Goal: Check status: Check status

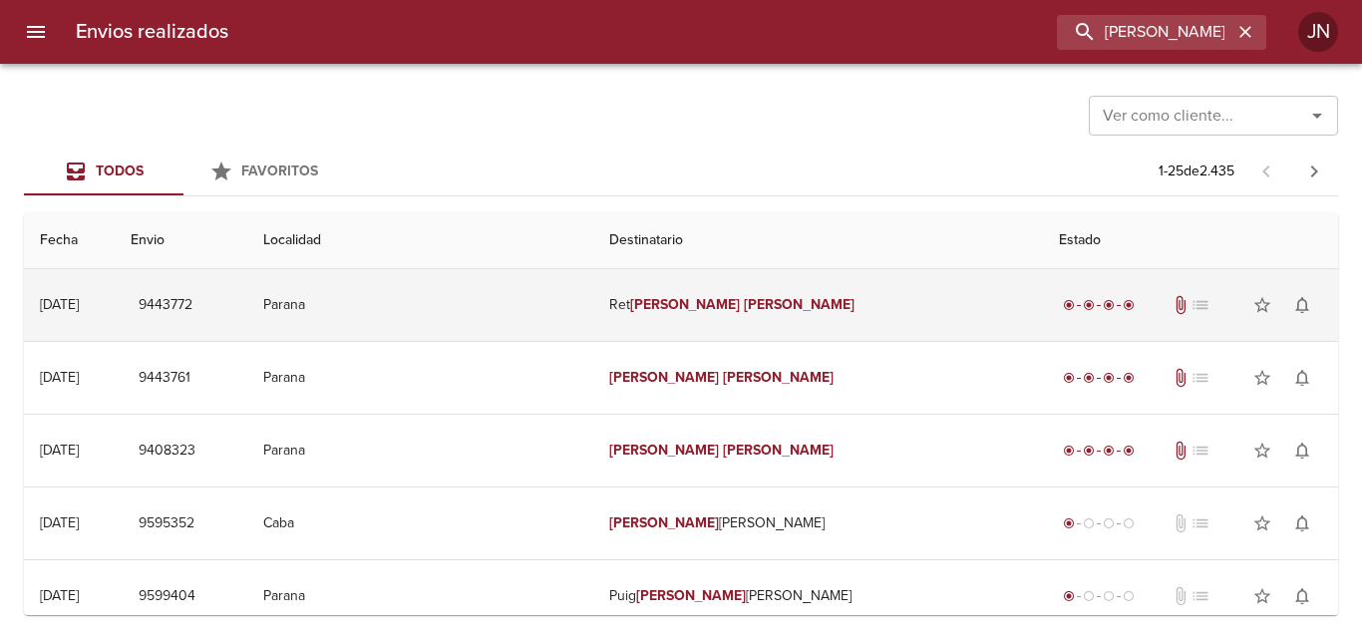
click at [755, 314] on td "[PERSON_NAME] [PERSON_NAME]" at bounding box center [818, 305] width 451 height 72
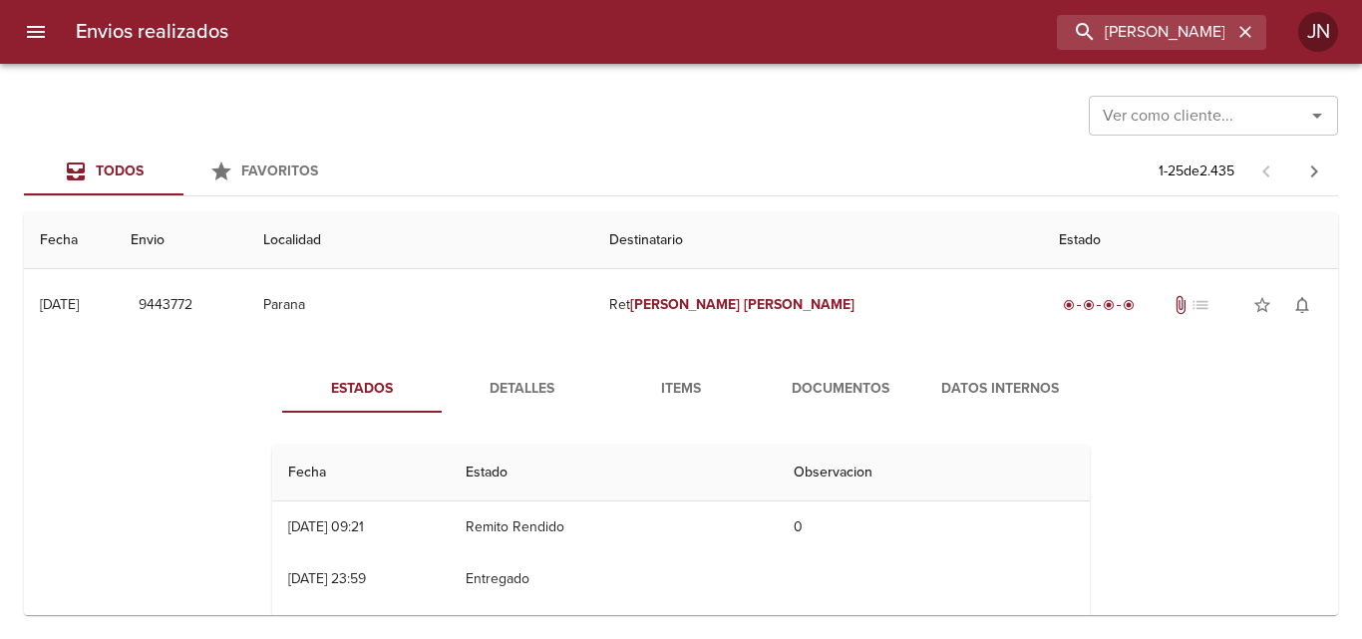
click at [802, 384] on span "Documentos" at bounding box center [841, 389] width 136 height 25
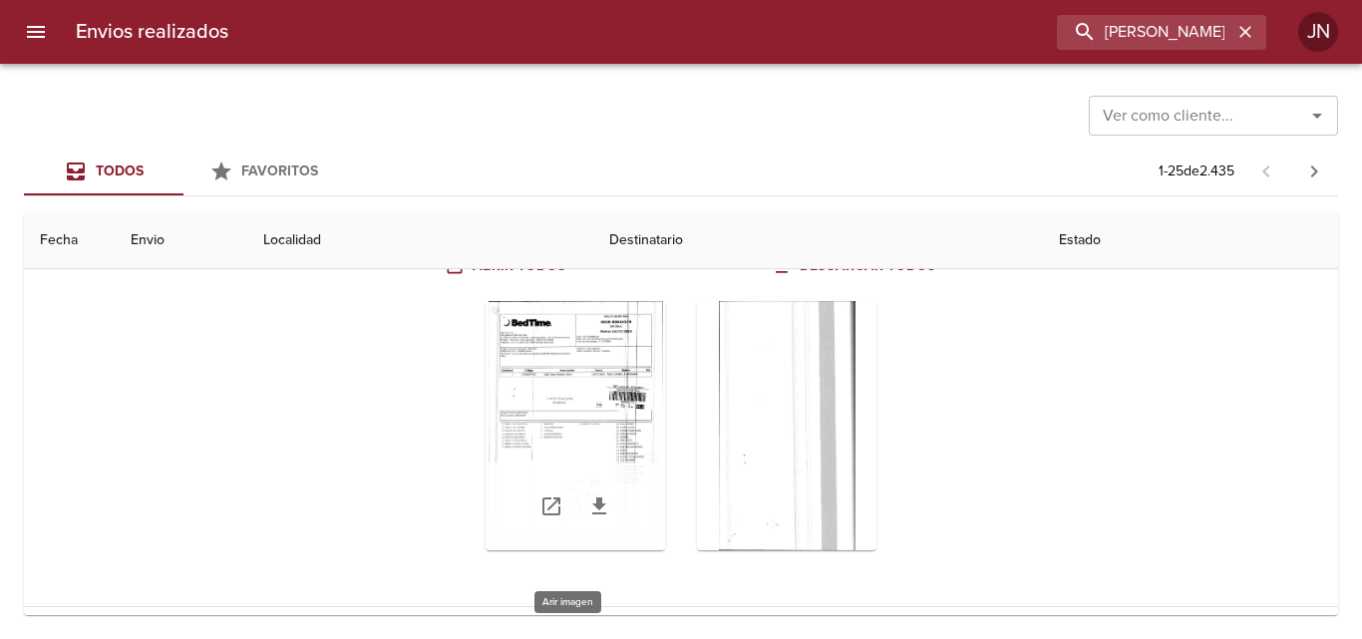
scroll to position [199, 0]
click at [602, 410] on div "Tabla de envíos del cliente" at bounding box center [575, 422] width 179 height 249
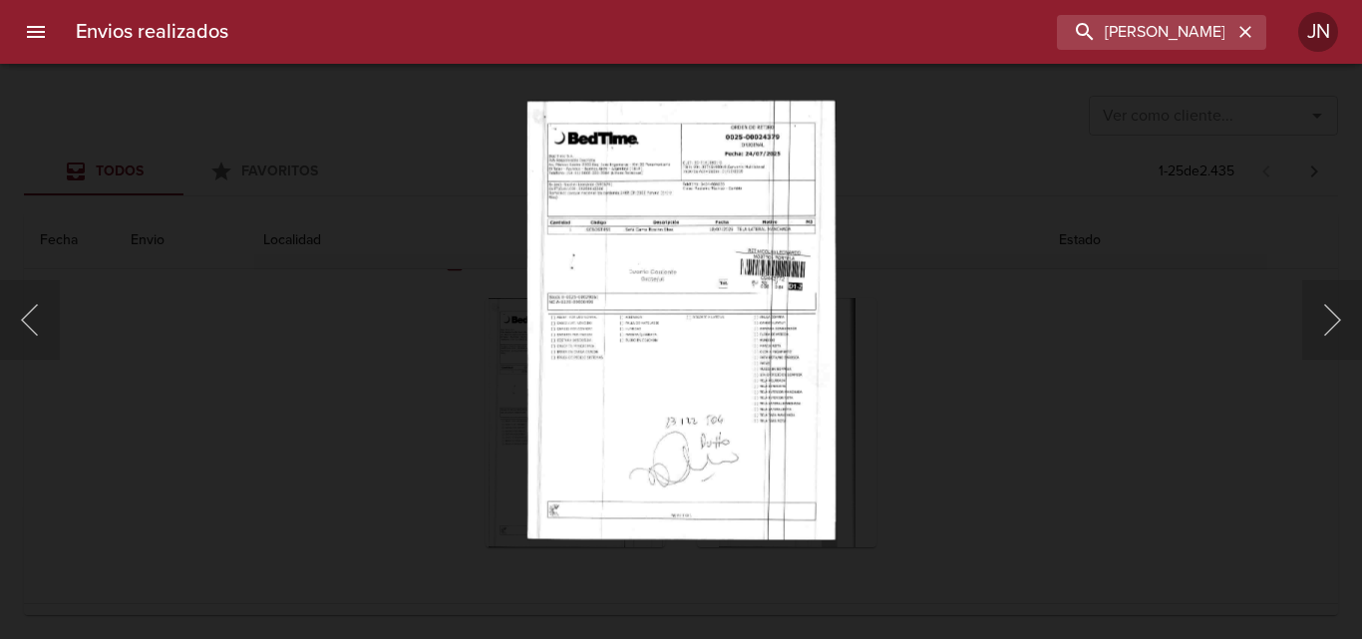
click at [602, 407] on img "Lightbox" at bounding box center [680, 320] width 308 height 440
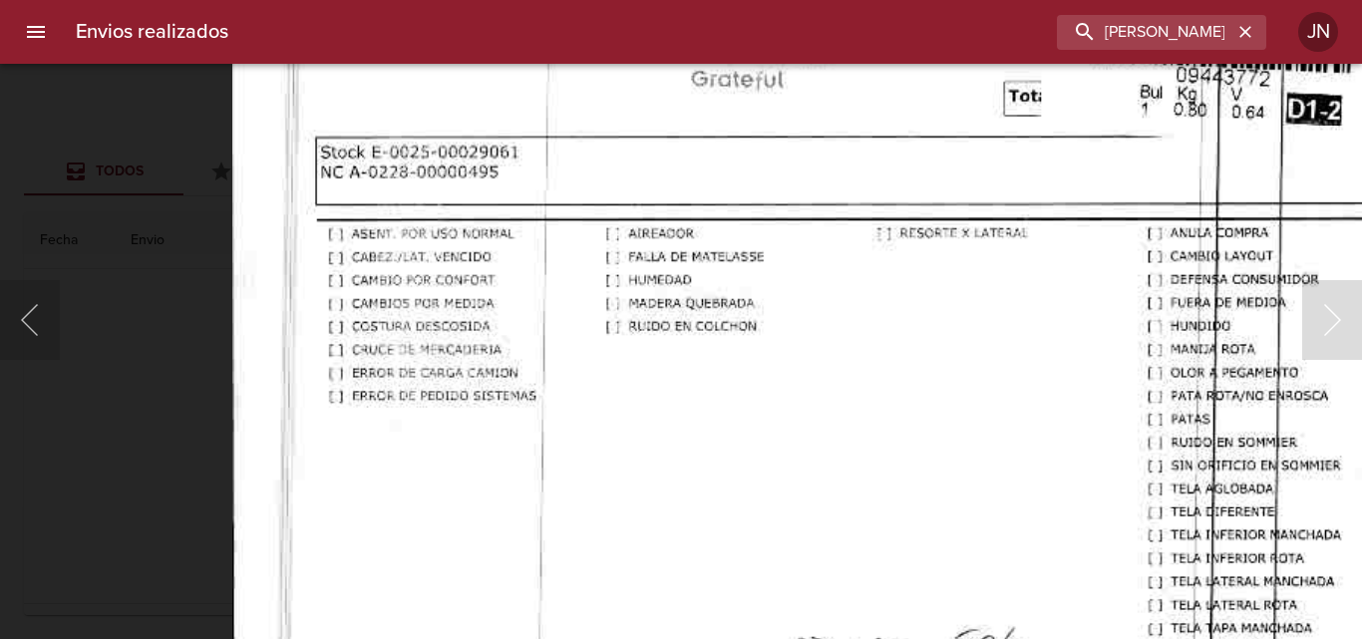
click at [647, 527] on img "Lightbox" at bounding box center [854, 244] width 1244 height 1775
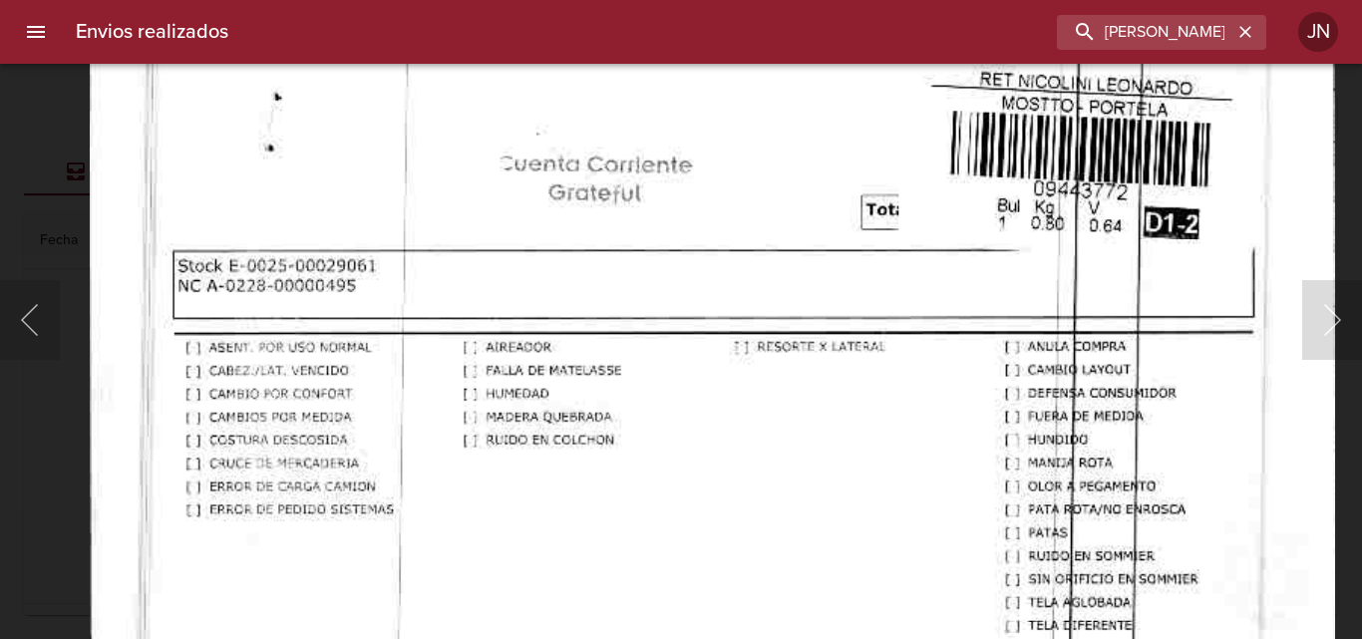
click at [663, 493] on img "Lightbox" at bounding box center [712, 358] width 1244 height 1775
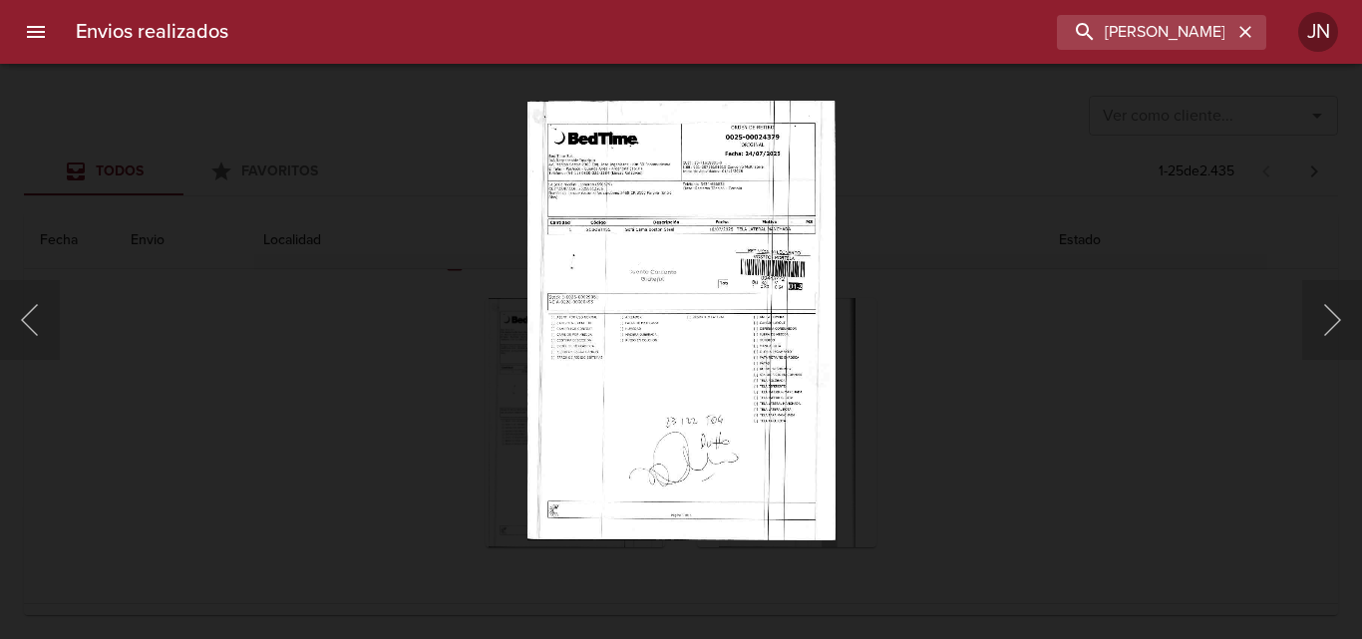
click at [661, 439] on img "Lightbox" at bounding box center [680, 320] width 308 height 440
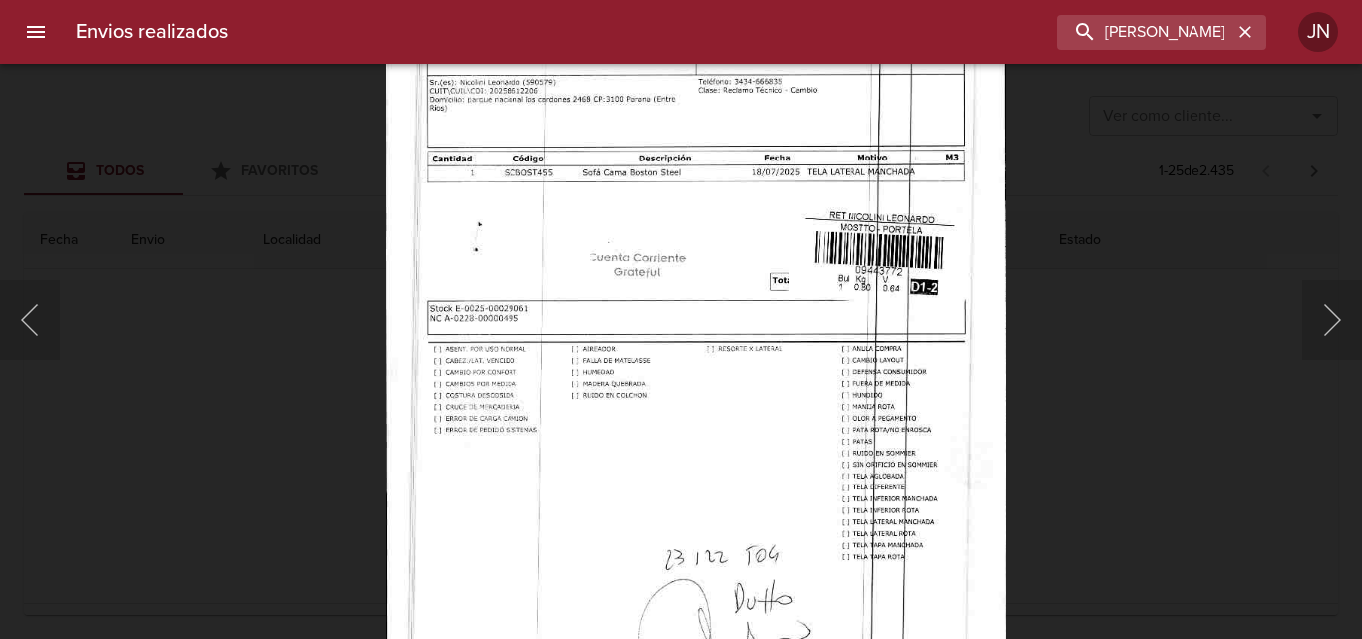
click at [729, 496] on img "Lightbox" at bounding box center [695, 353] width 619 height 883
click at [743, 368] on img "Lightbox" at bounding box center [695, 353] width 619 height 883
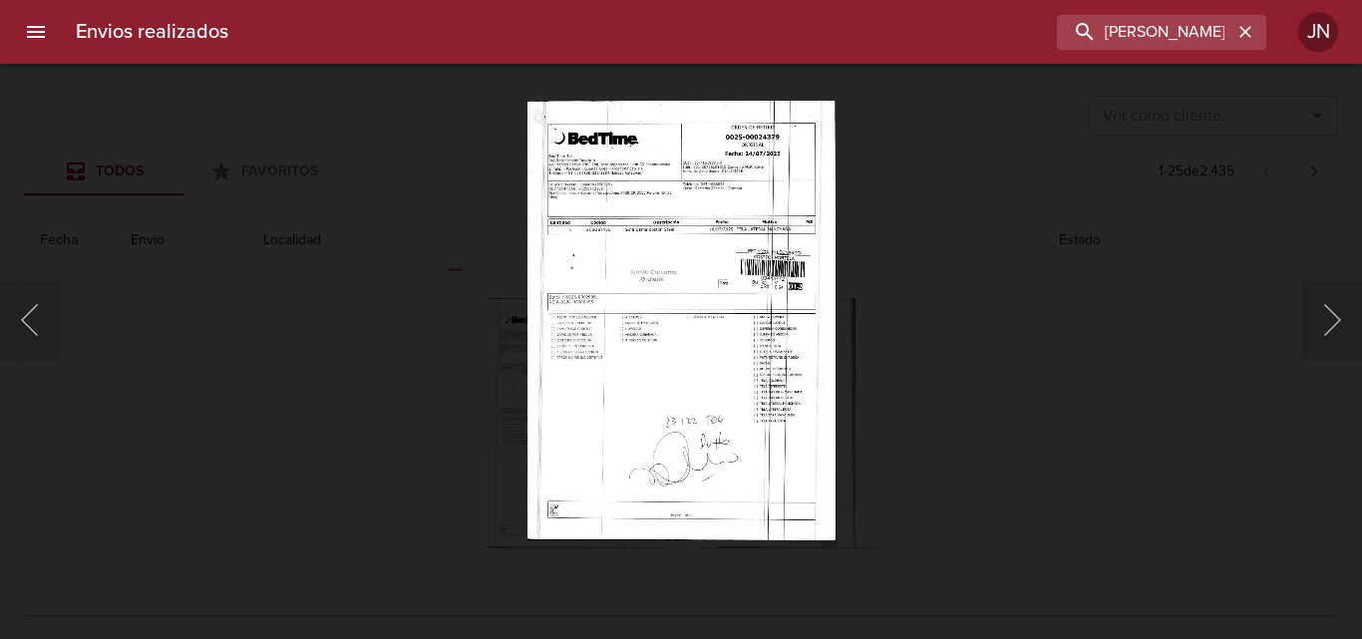
click at [971, 344] on div "Lightbox" at bounding box center [681, 319] width 1362 height 639
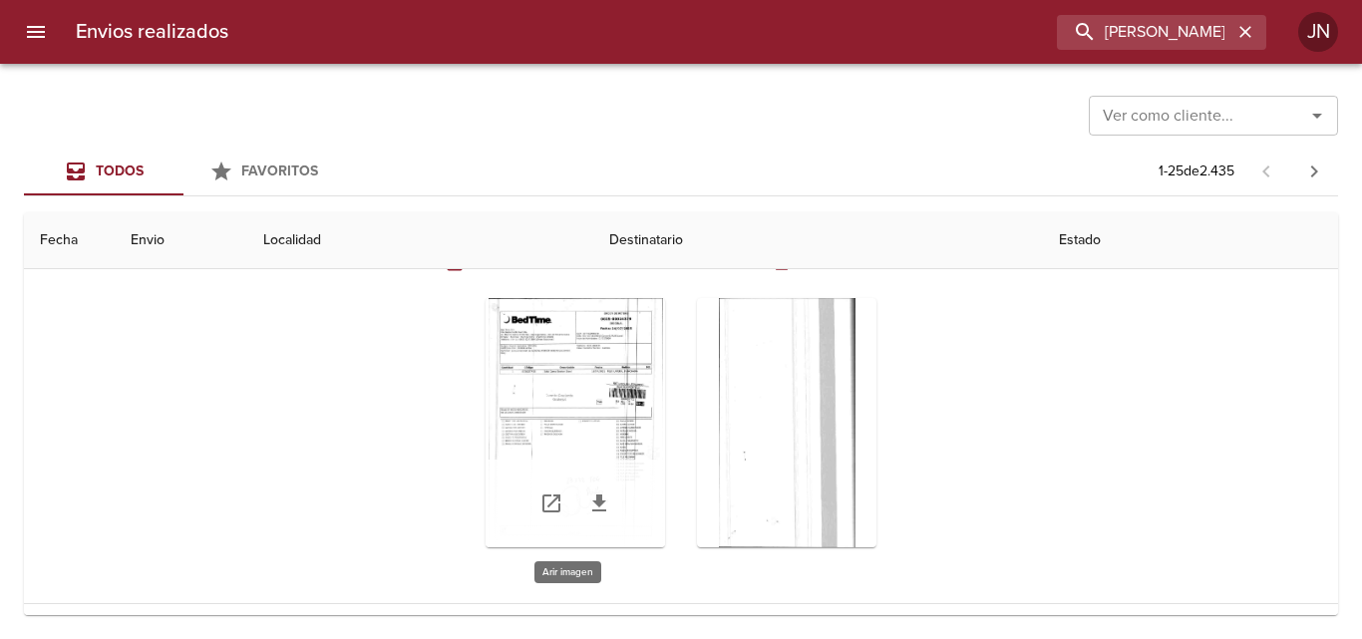
click at [587, 416] on div "Tabla de envíos del cliente" at bounding box center [575, 422] width 179 height 249
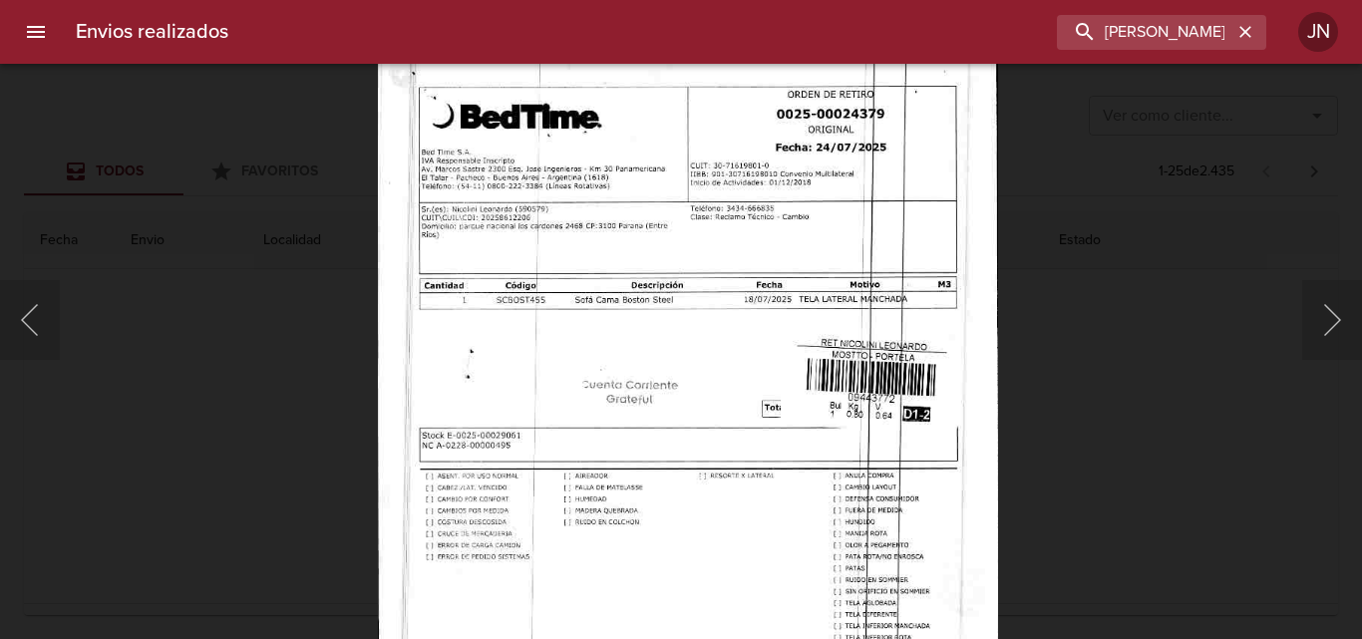
click at [679, 529] on img "Lightbox" at bounding box center [687, 480] width 619 height 883
click at [329, 293] on div "Lightbox" at bounding box center [681, 319] width 1362 height 639
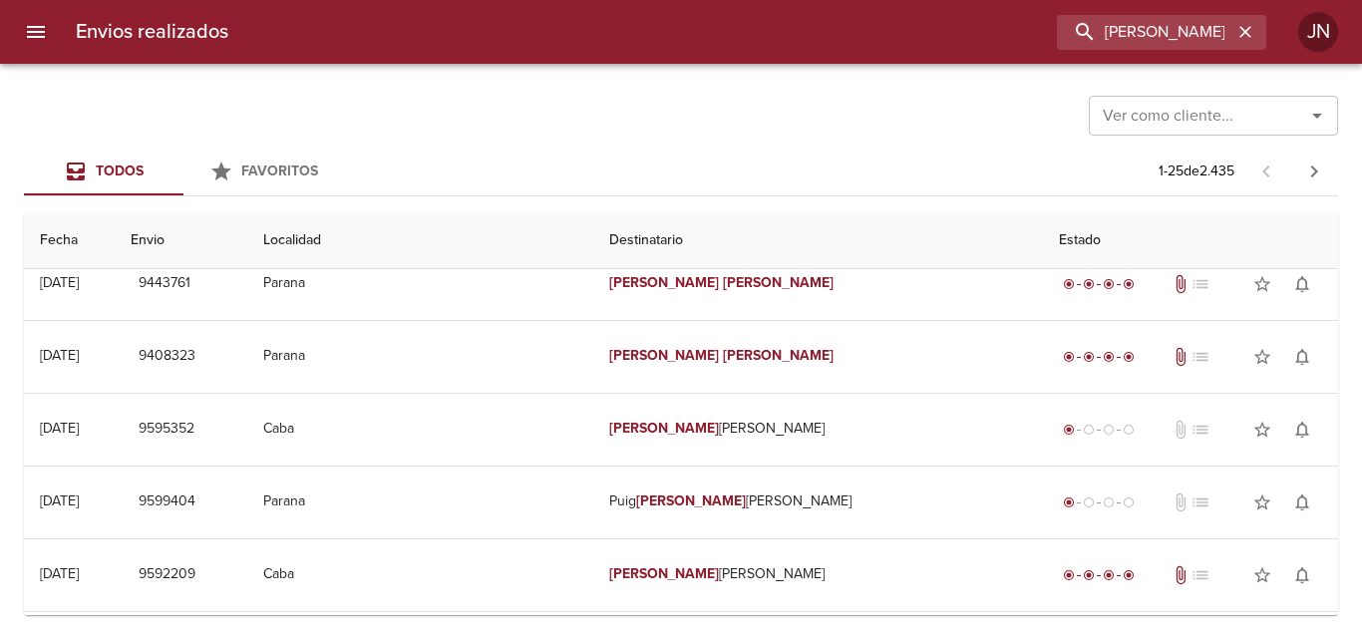
scroll to position [499, 0]
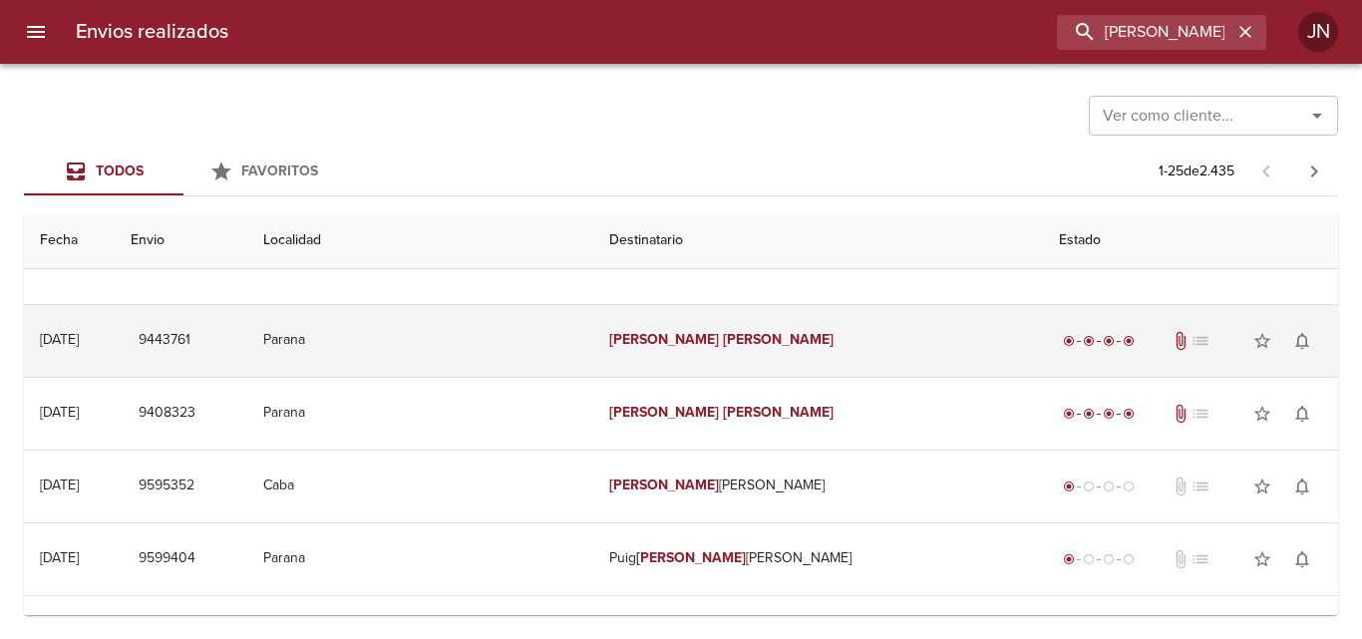
click at [723, 346] on em "[PERSON_NAME]" at bounding box center [778, 339] width 111 height 17
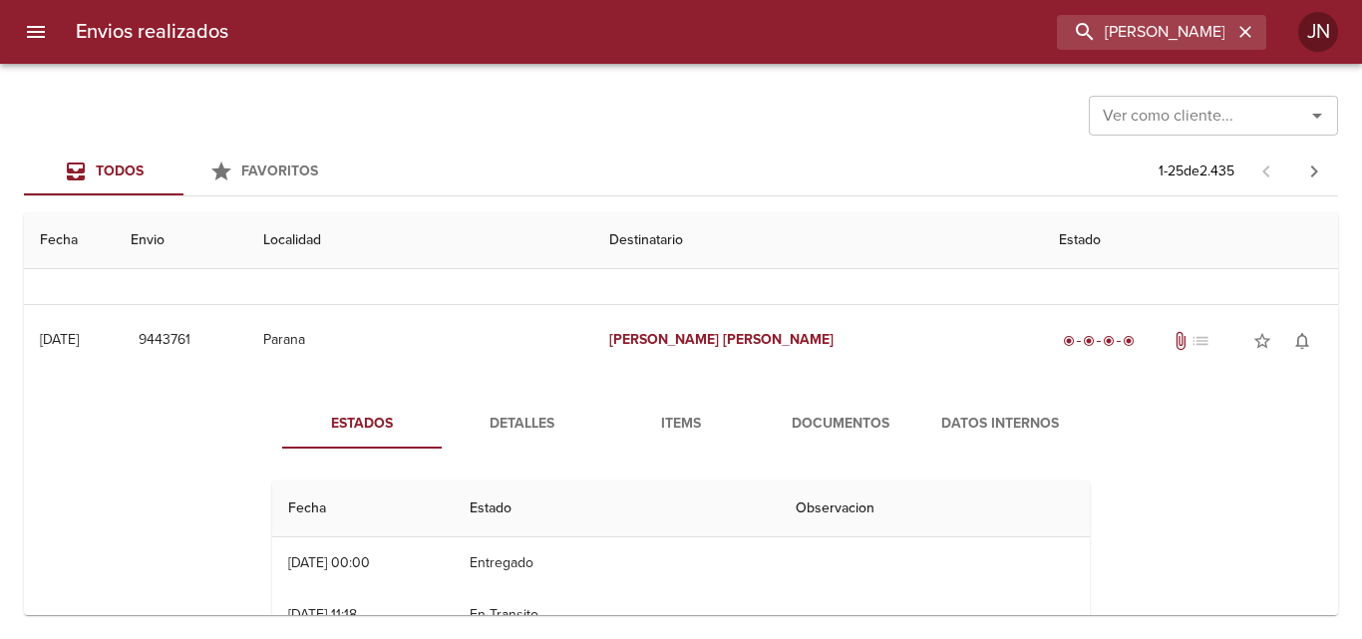
click at [828, 428] on span "Documentos" at bounding box center [841, 424] width 136 height 25
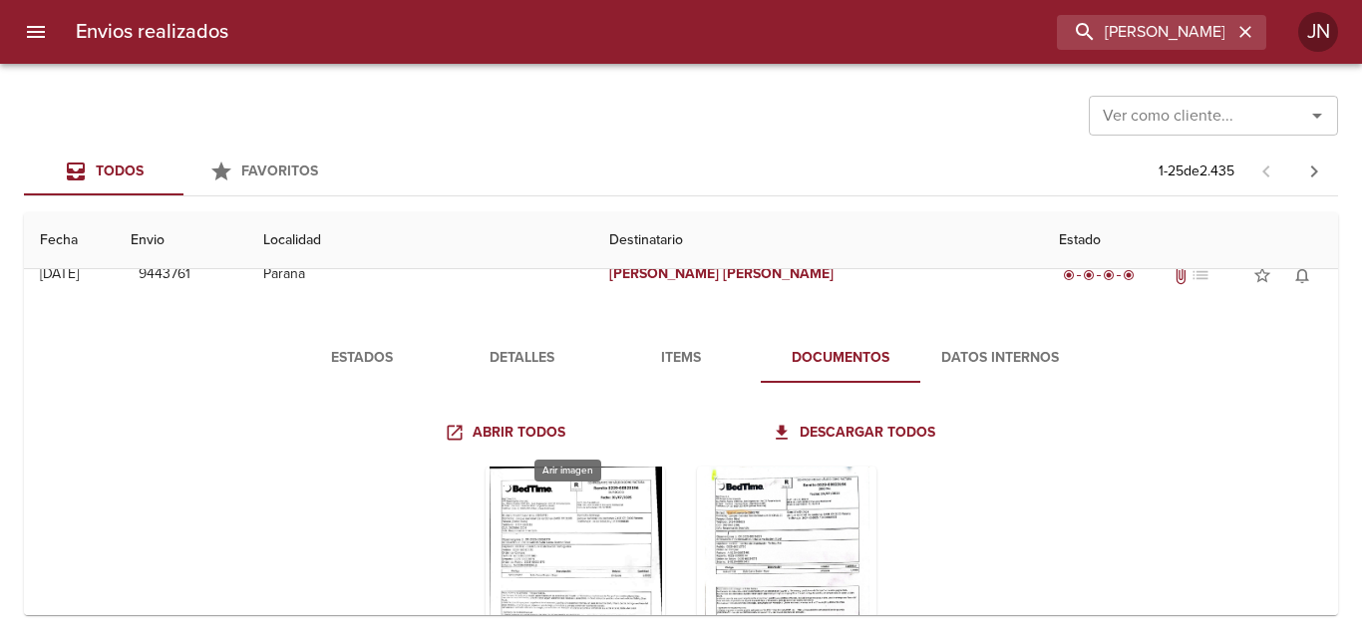
scroll to position [598, 0]
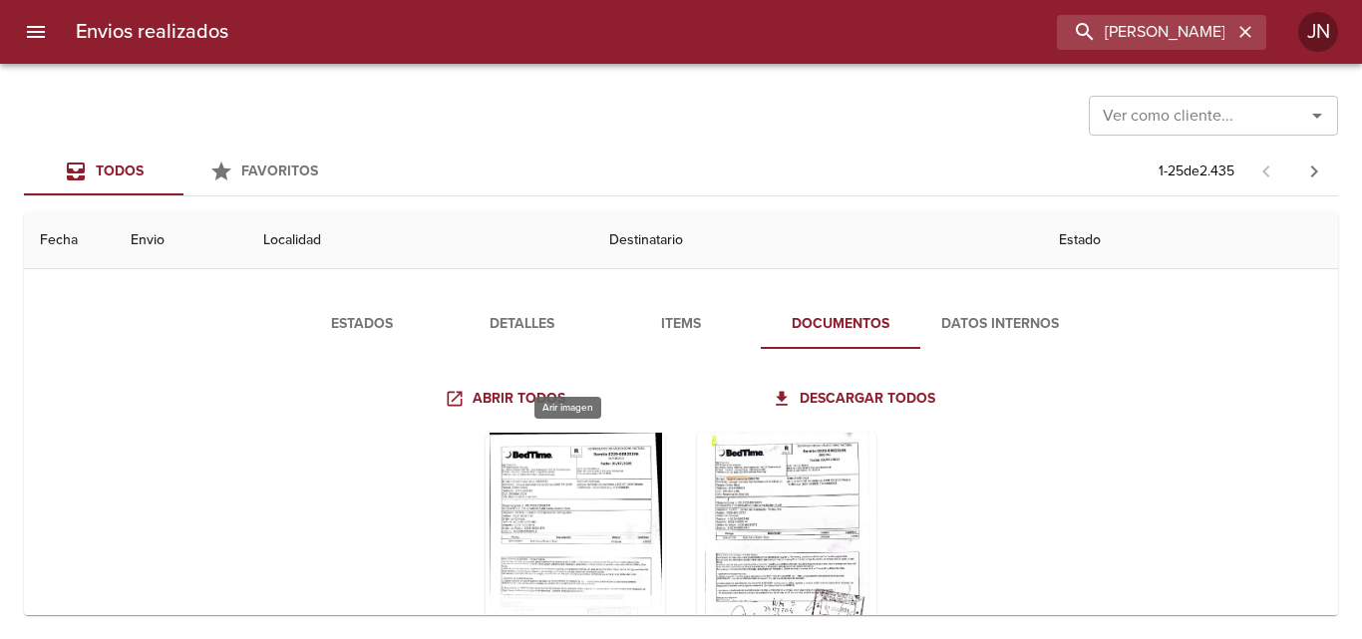
click at [557, 509] on div "Tabla de envíos del cliente" at bounding box center [575, 557] width 179 height 249
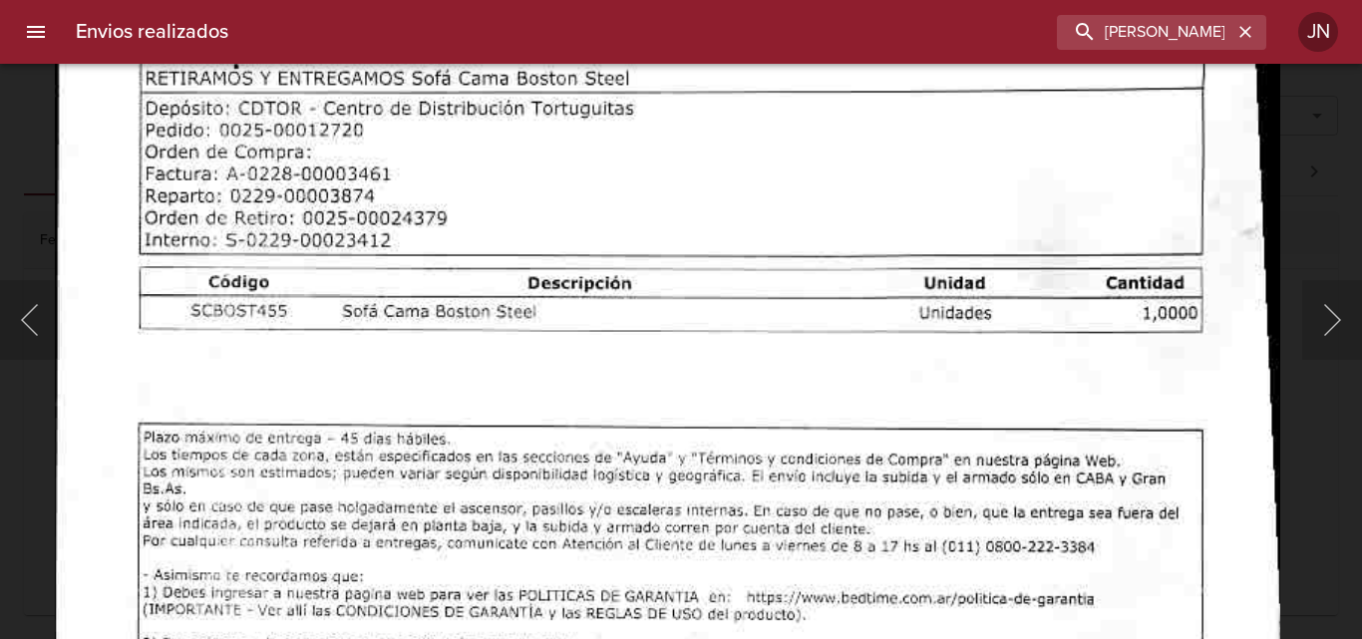
click at [771, 536] on img "Lightbox" at bounding box center [667, 424] width 1226 height 1775
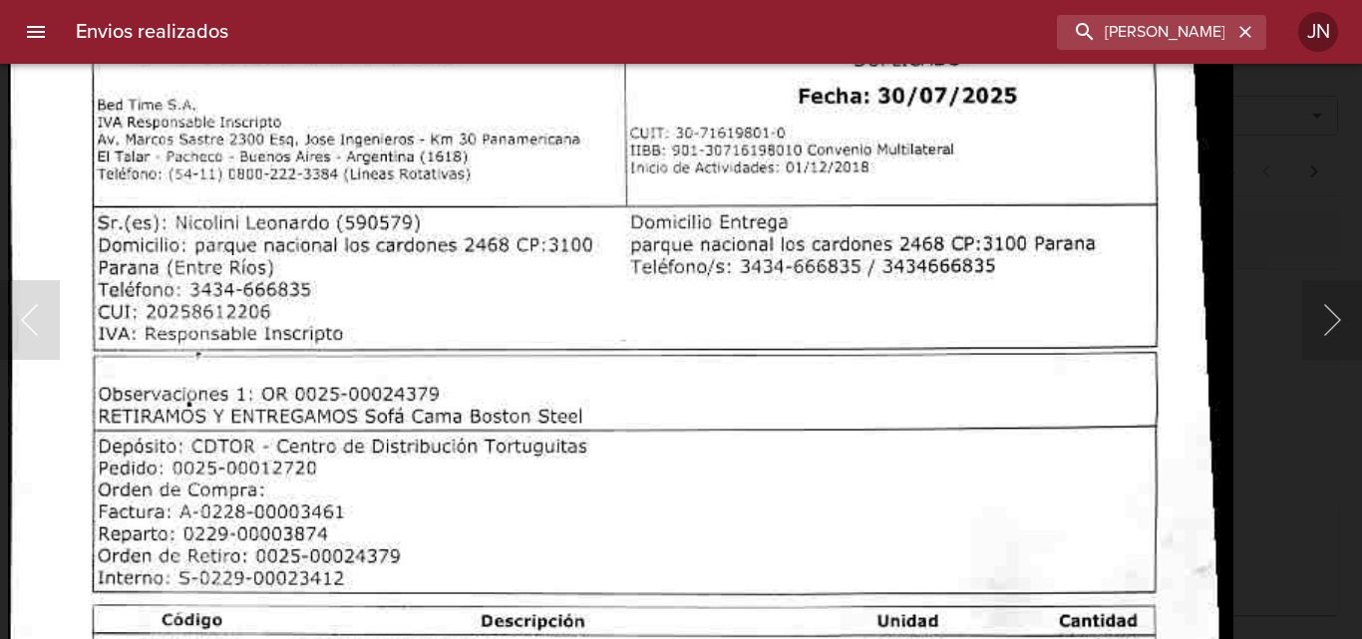
click at [702, 0] on html "Envios realizados [PERSON_NAME] [PERSON_NAME] Ver como cliente... Ver como clie…" at bounding box center [681, 0] width 1362 height 0
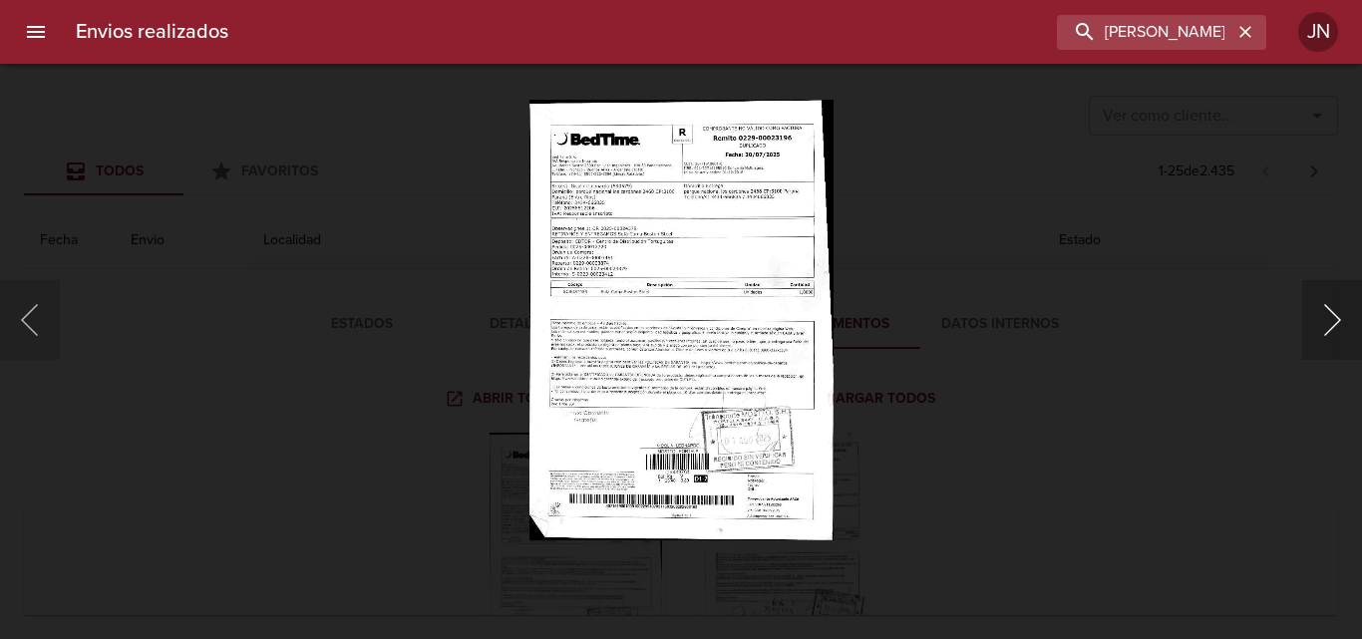
click at [1332, 315] on button "Siguiente" at bounding box center [1332, 320] width 60 height 80
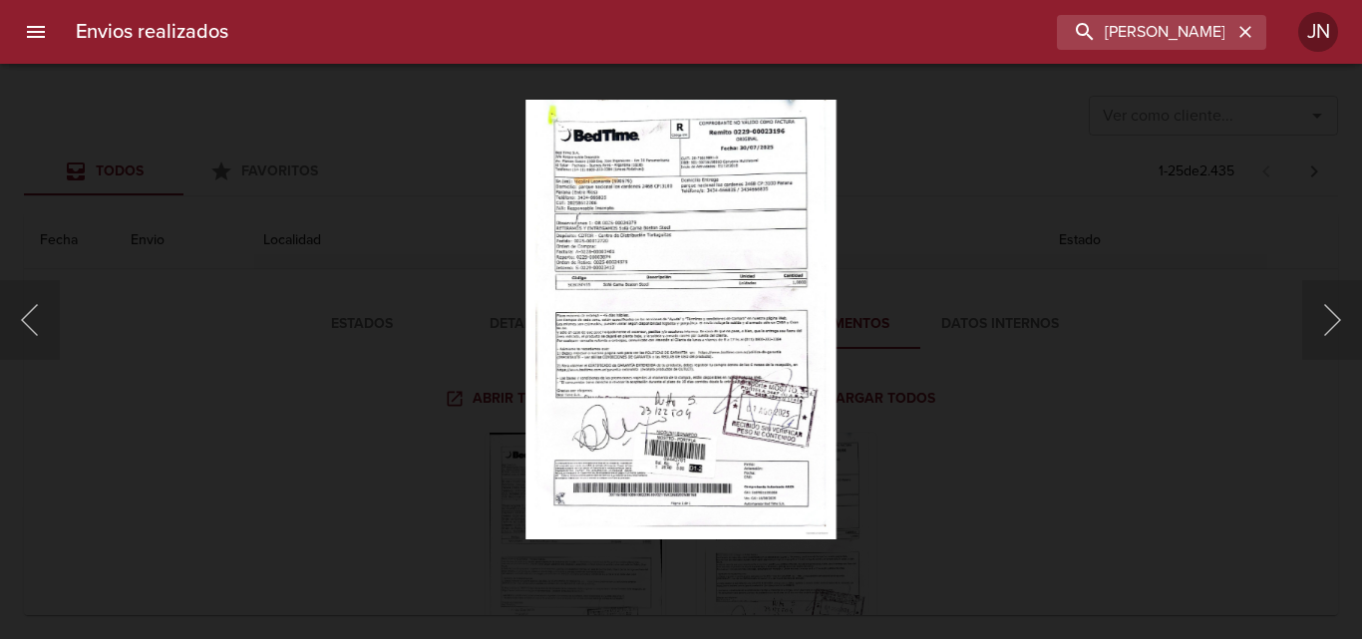
click at [159, 137] on div "Lightbox" at bounding box center [681, 319] width 1362 height 639
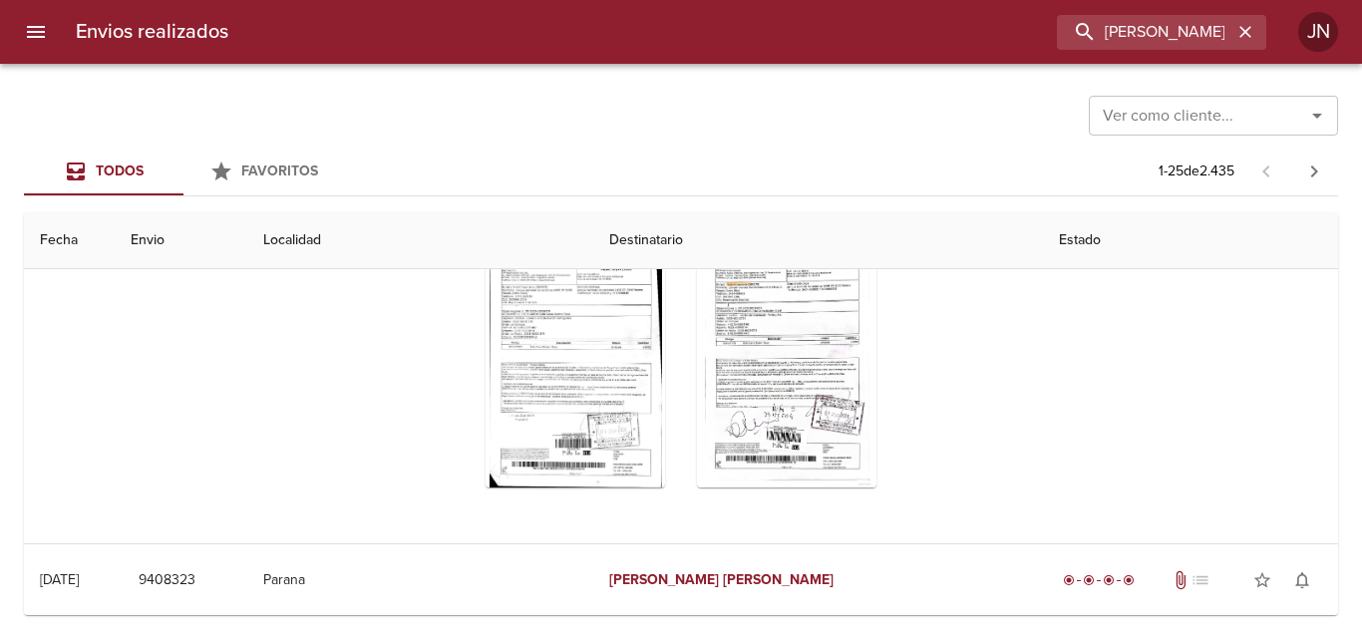
scroll to position [997, 0]
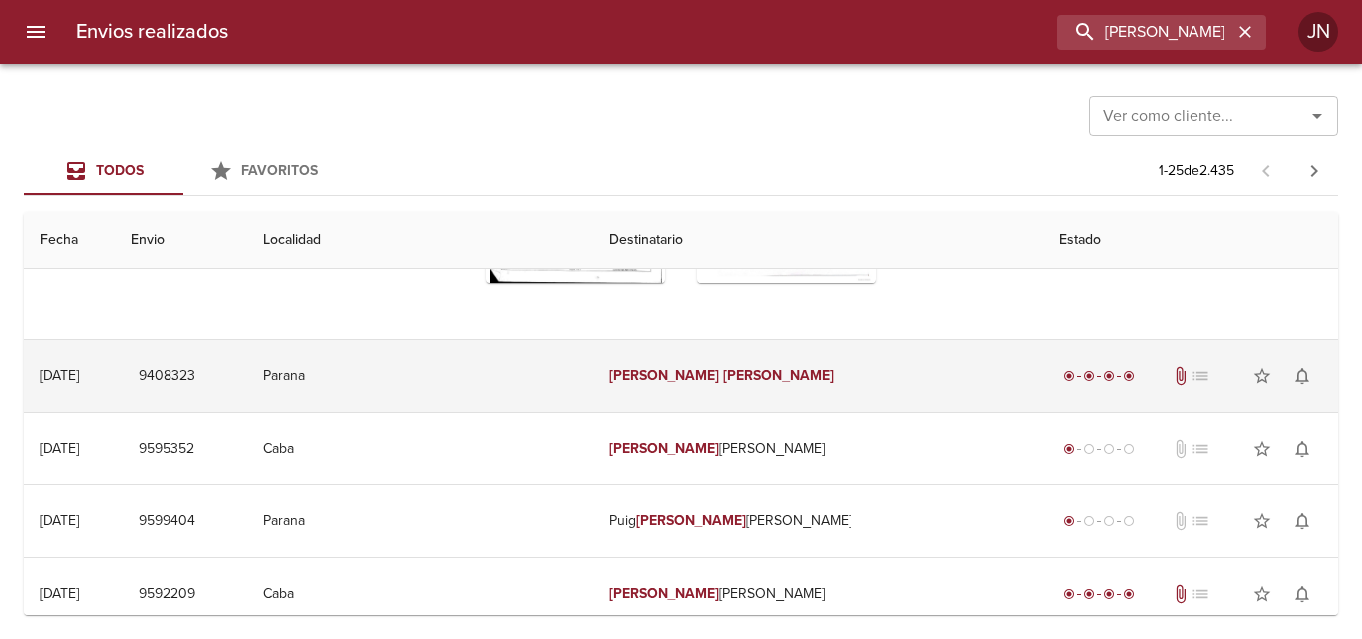
click at [704, 368] on em "[PERSON_NAME]" at bounding box center [664, 375] width 111 height 17
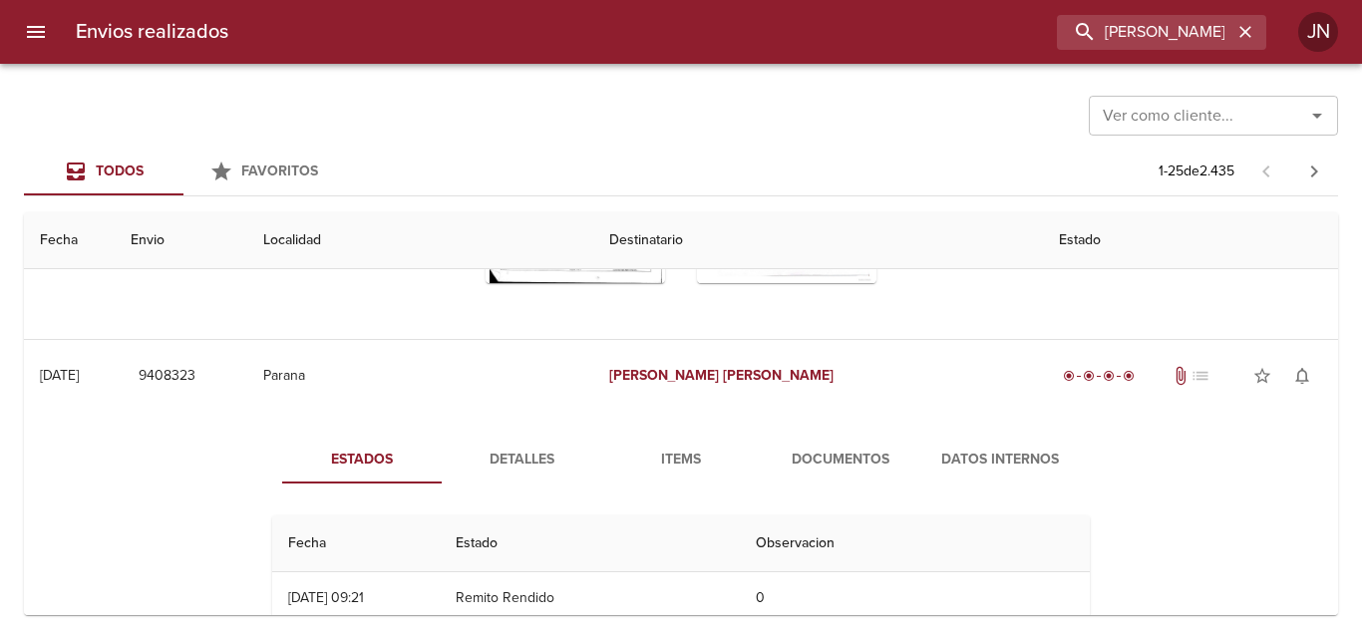
click at [814, 453] on span "Documentos" at bounding box center [841, 460] width 136 height 25
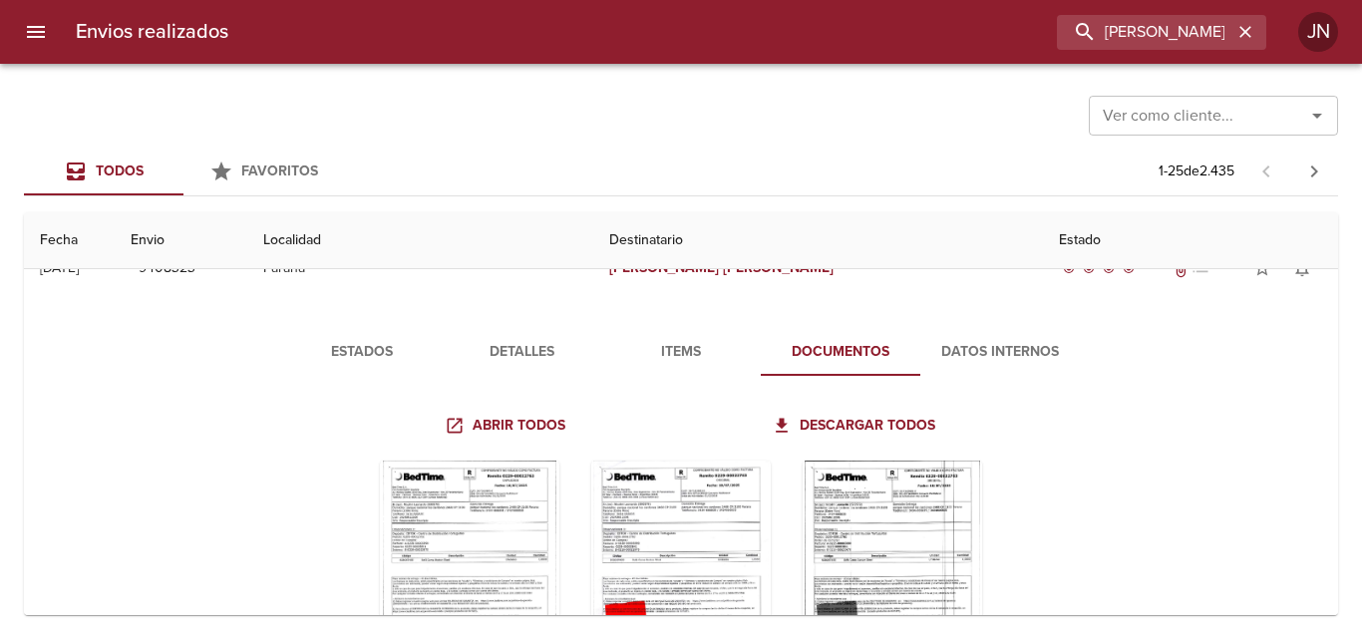
scroll to position [1293, 0]
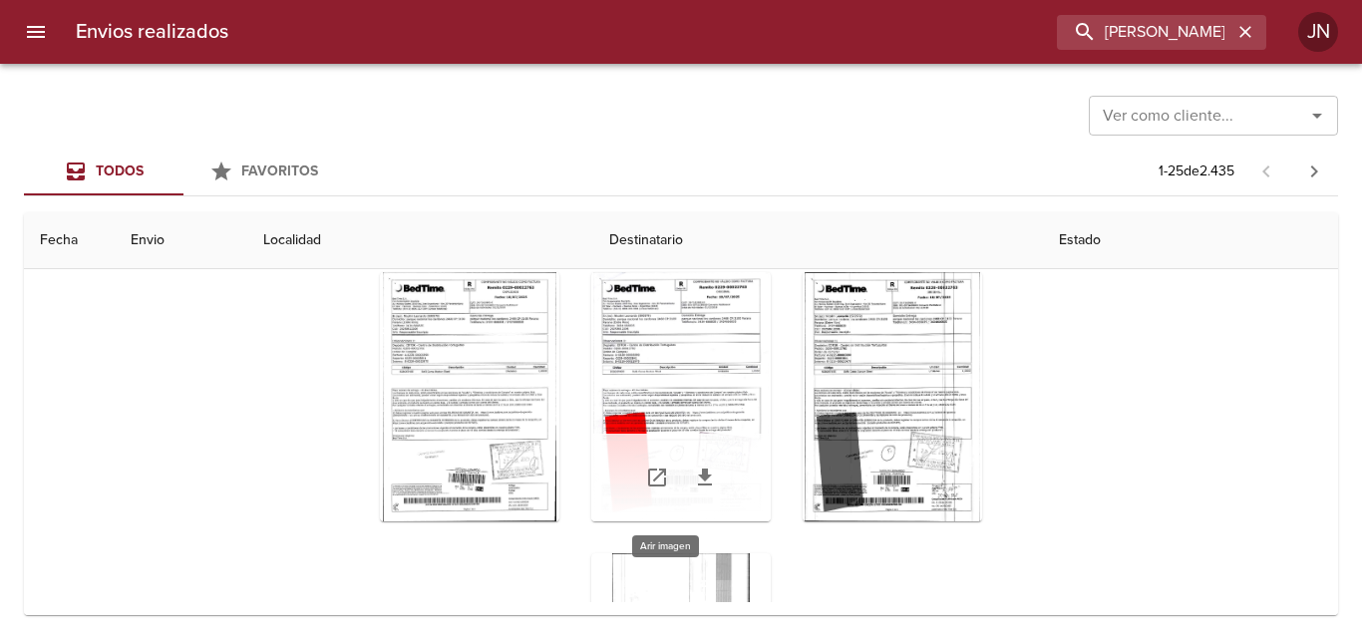
click at [645, 348] on div "Tabla de envíos del cliente" at bounding box center [680, 396] width 179 height 249
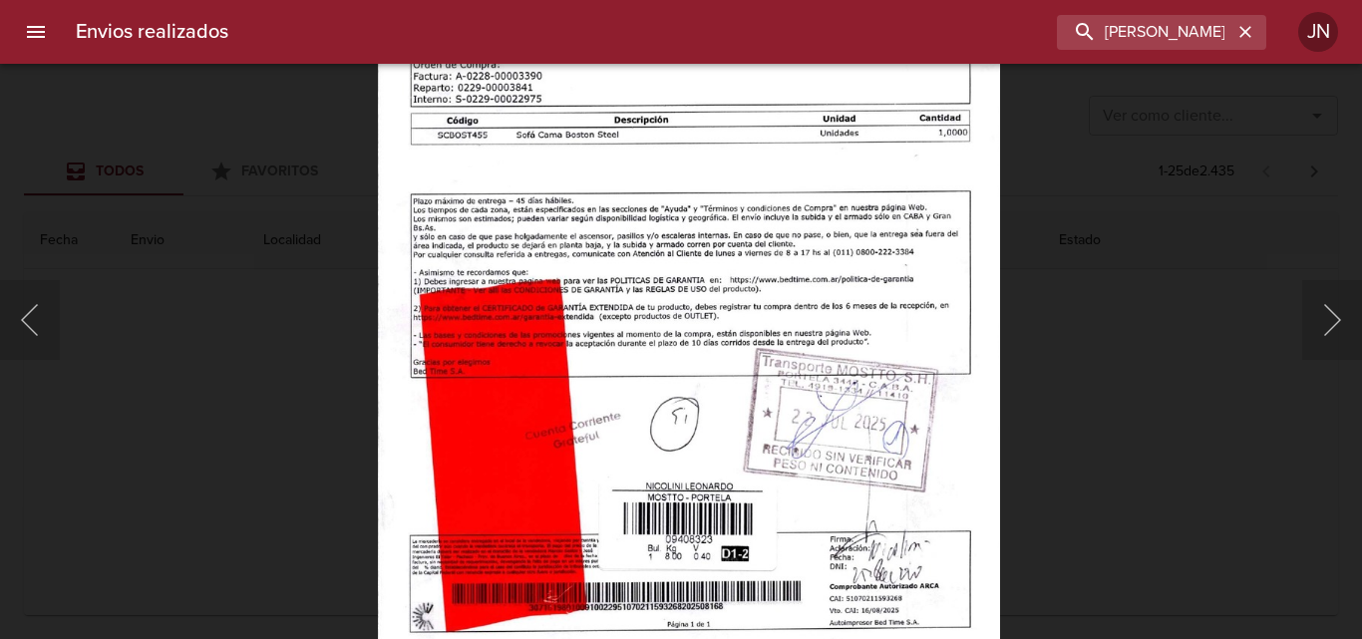
click at [678, 447] on img "Lightbox" at bounding box center [689, 224] width 622 height 883
click at [96, 159] on div "Lightbox" at bounding box center [681, 319] width 1362 height 639
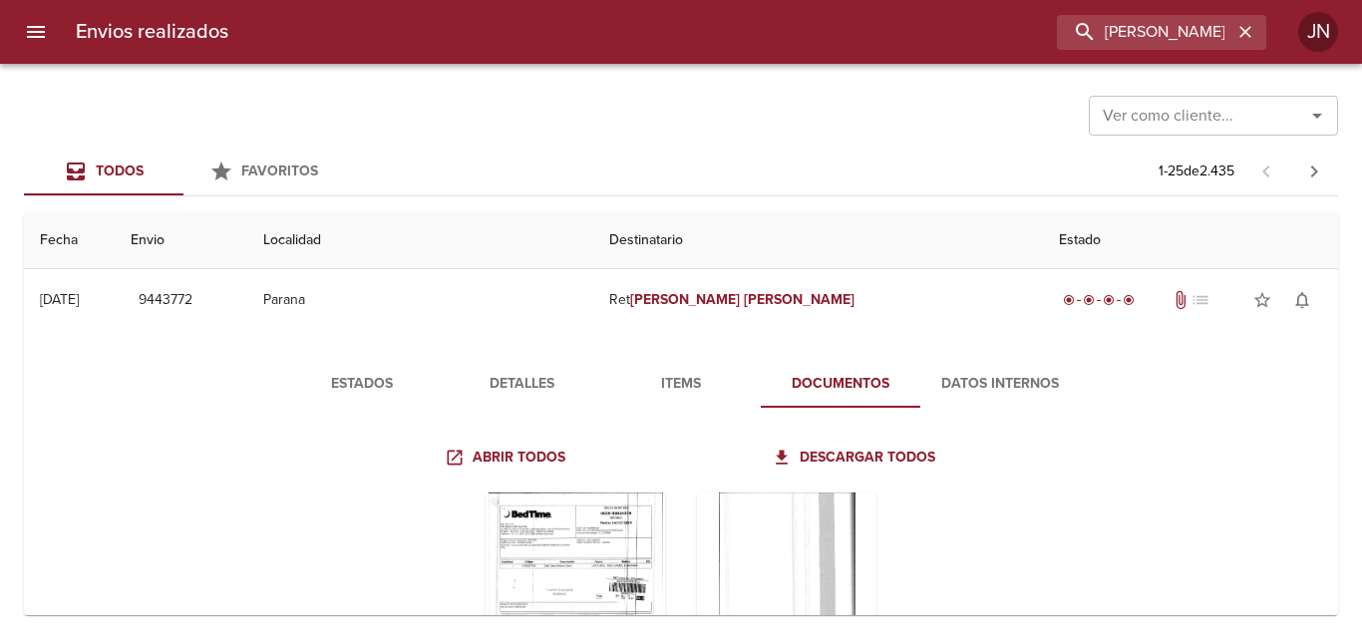
scroll to position [0, 0]
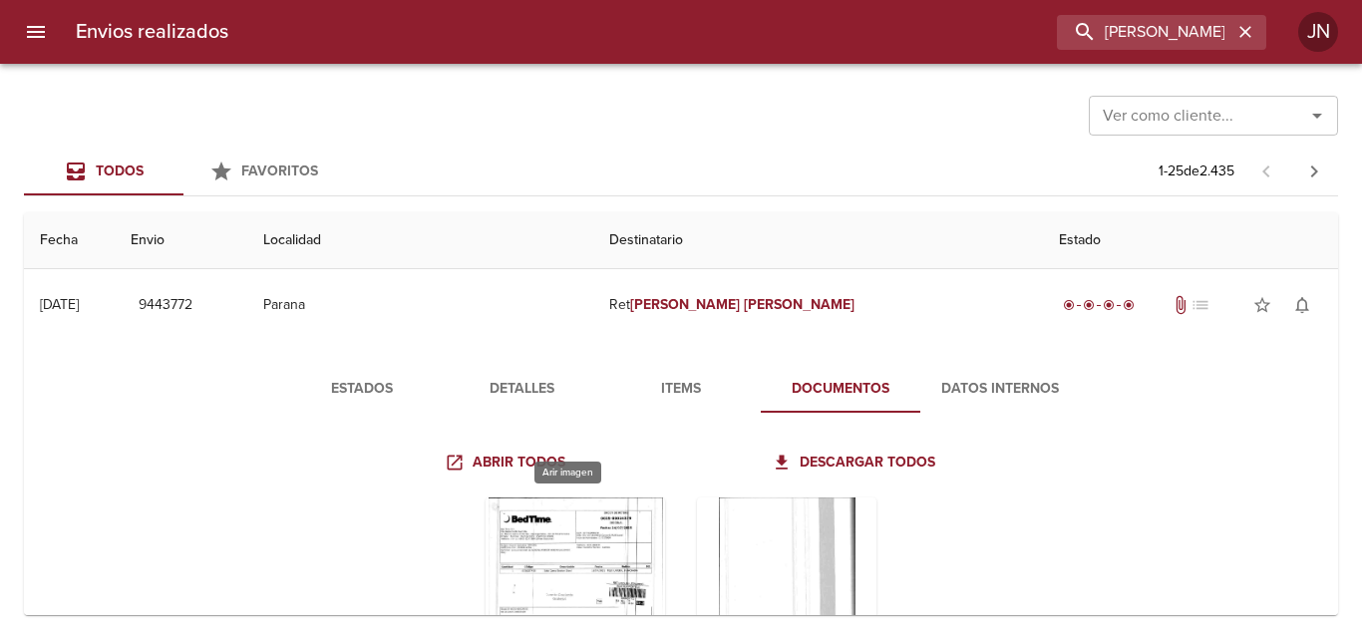
click at [568, 538] on div "Tabla de envíos del cliente" at bounding box center [575, 622] width 179 height 249
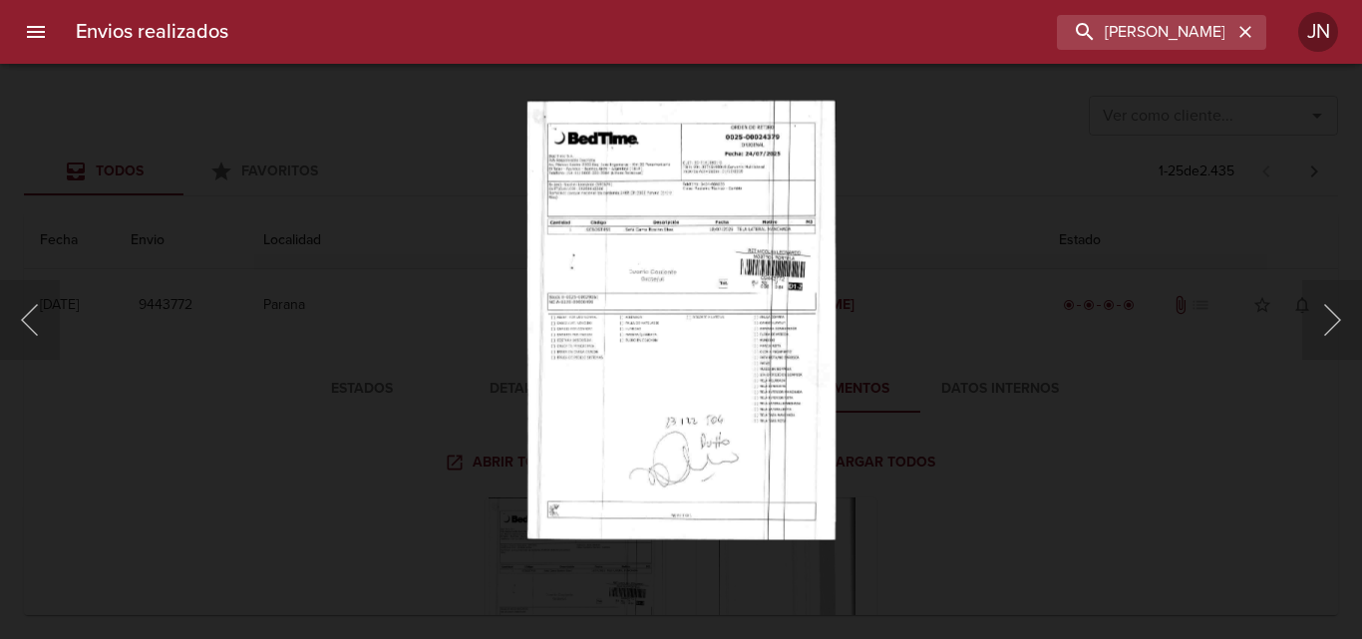
click at [700, 388] on img "Lightbox" at bounding box center [680, 320] width 308 height 440
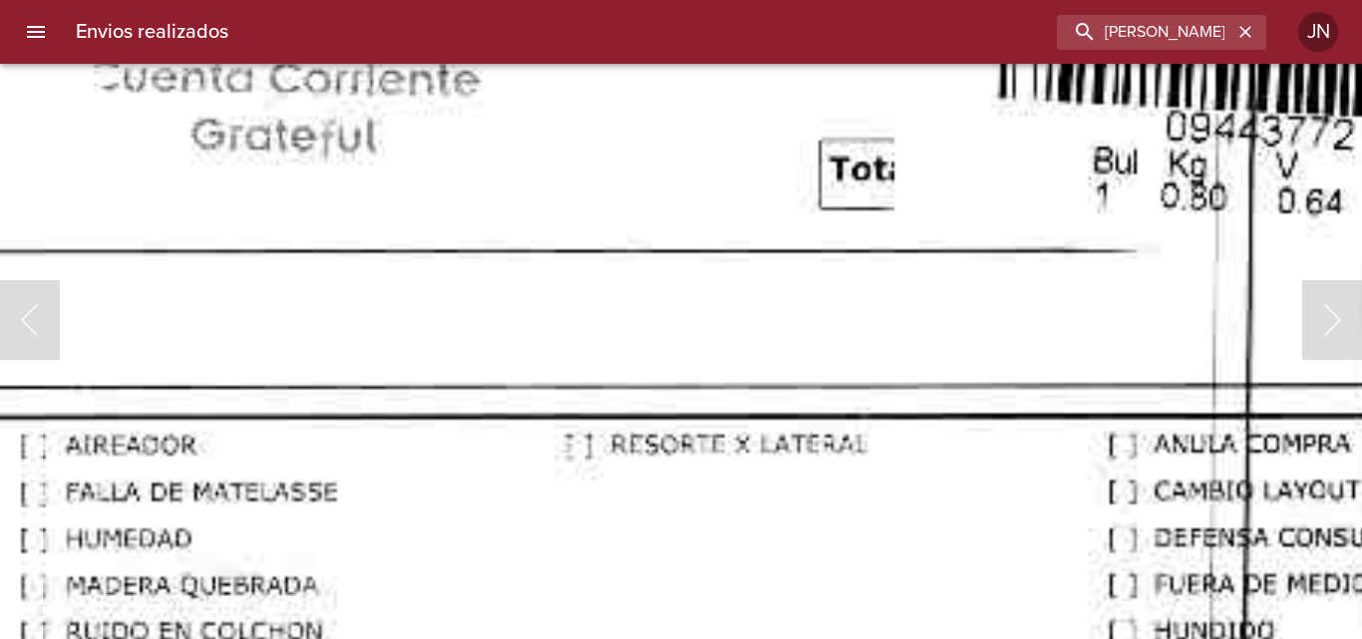
click at [668, 0] on html "Envios realizados [PERSON_NAME] [PERSON_NAME] Ver como cliente... Ver como clie…" at bounding box center [681, 0] width 1362 height 0
